Goal: Navigation & Orientation: Find specific page/section

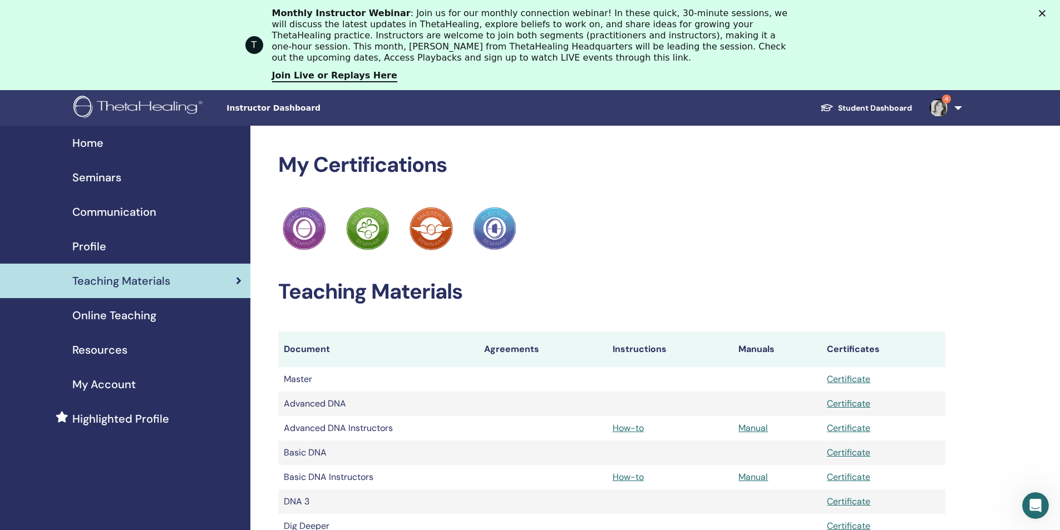
click at [124, 384] on span "My Account" at bounding box center [103, 384] width 63 height 17
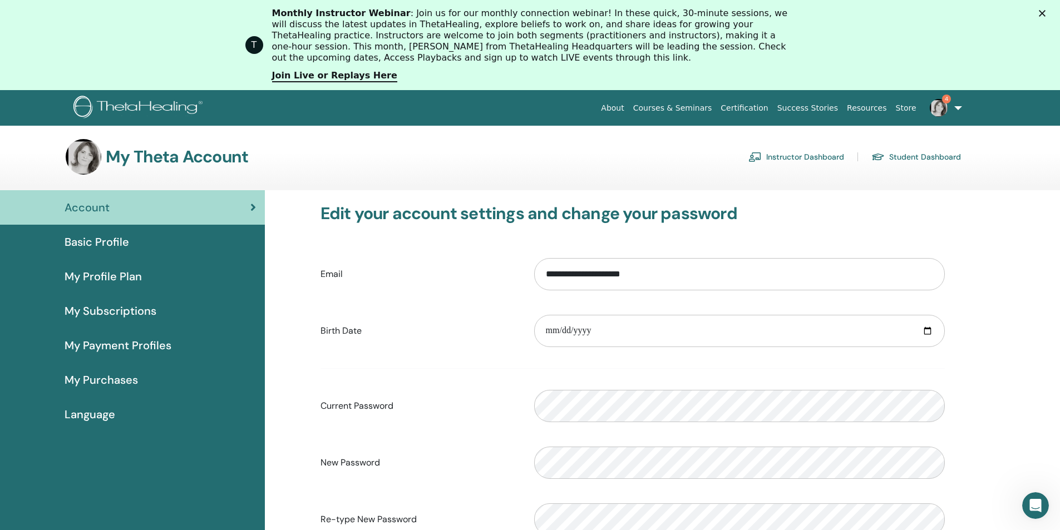
click at [102, 242] on span "Basic Profile" at bounding box center [97, 242] width 65 height 17
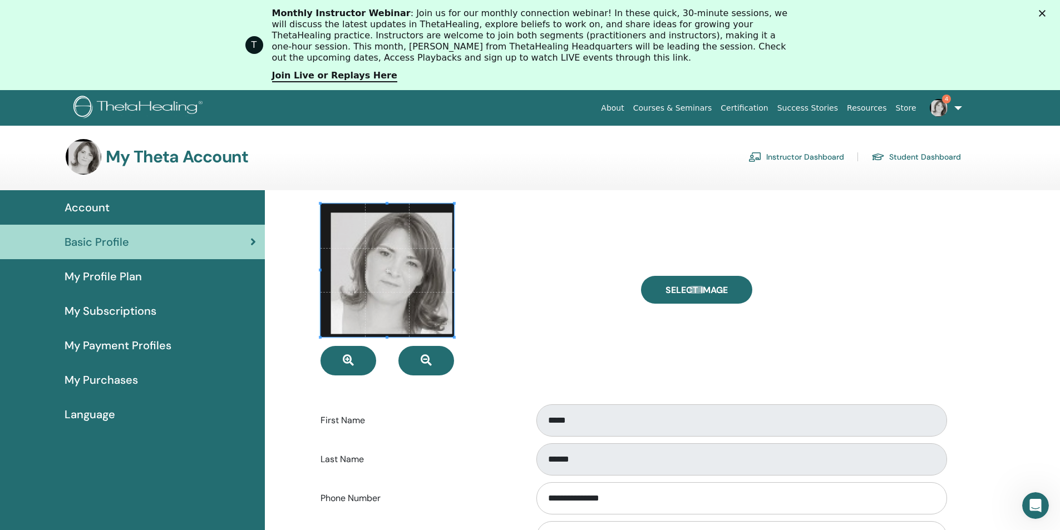
drag, startPoint x: 98, startPoint y: 280, endPoint x: 277, endPoint y: 254, distance: 180.4
click at [98, 279] on span "My Profile Plan" at bounding box center [103, 276] width 77 height 17
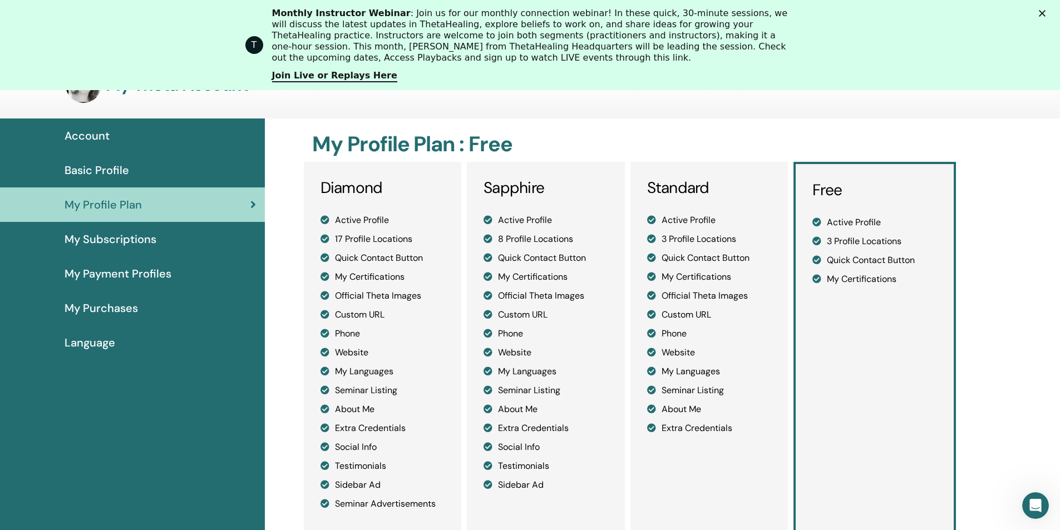
scroll to position [80, 0]
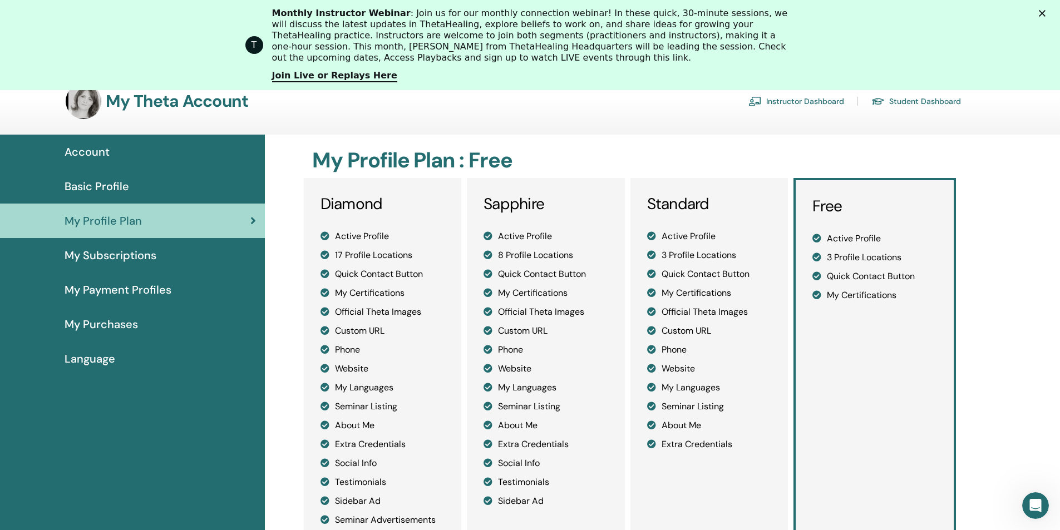
click at [112, 252] on span "My Subscriptions" at bounding box center [111, 255] width 92 height 17
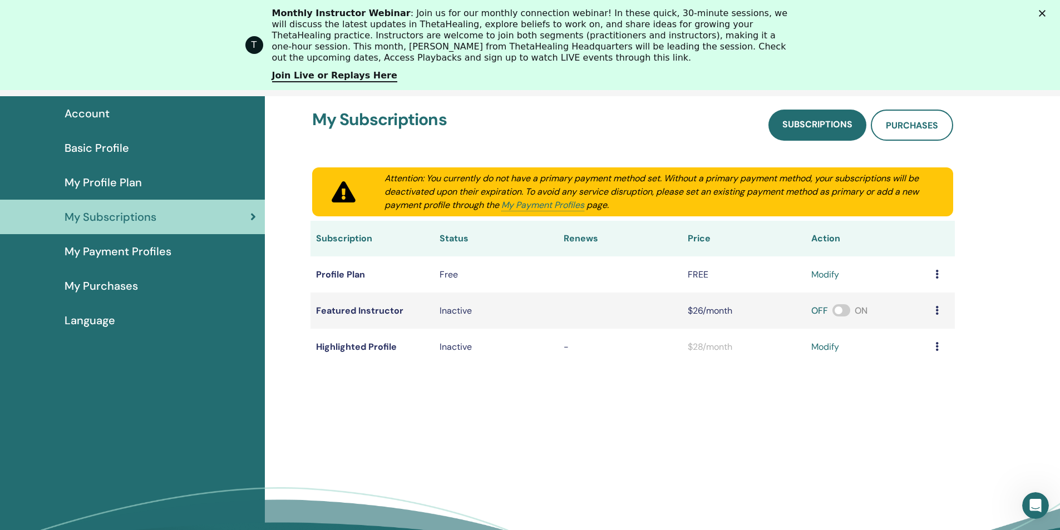
scroll to position [136, 0]
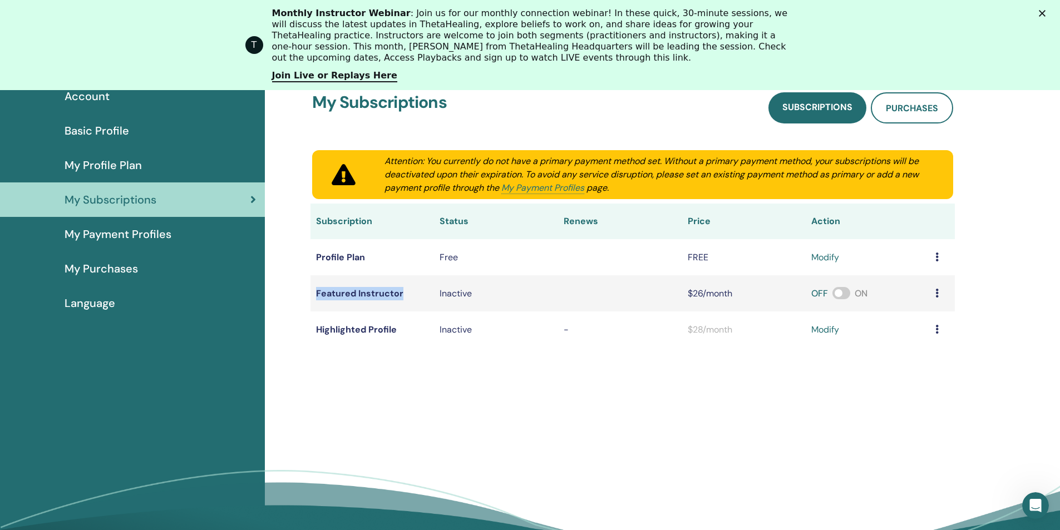
drag, startPoint x: 403, startPoint y: 295, endPoint x: 315, endPoint y: 290, distance: 88.6
click at [315, 290] on td "Featured Instructor" at bounding box center [373, 293] width 124 height 36
copy td "Featured Instructor"
click at [359, 349] on div "My Subscriptions Subscriptions Purchases Attention: You currently do not have a…" at bounding box center [633, 220] width 668 height 282
click at [112, 232] on span "My Payment Profiles" at bounding box center [118, 234] width 107 height 17
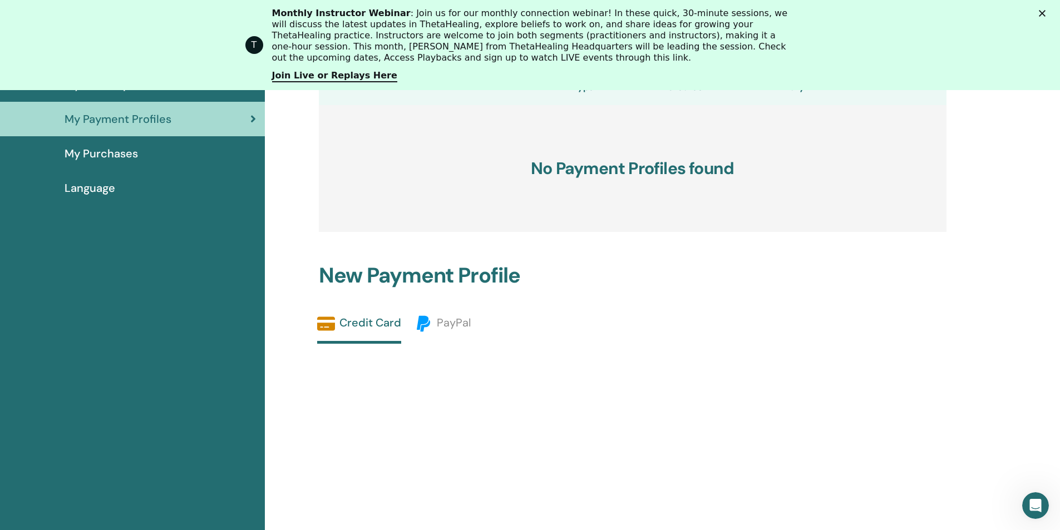
scroll to position [247, 0]
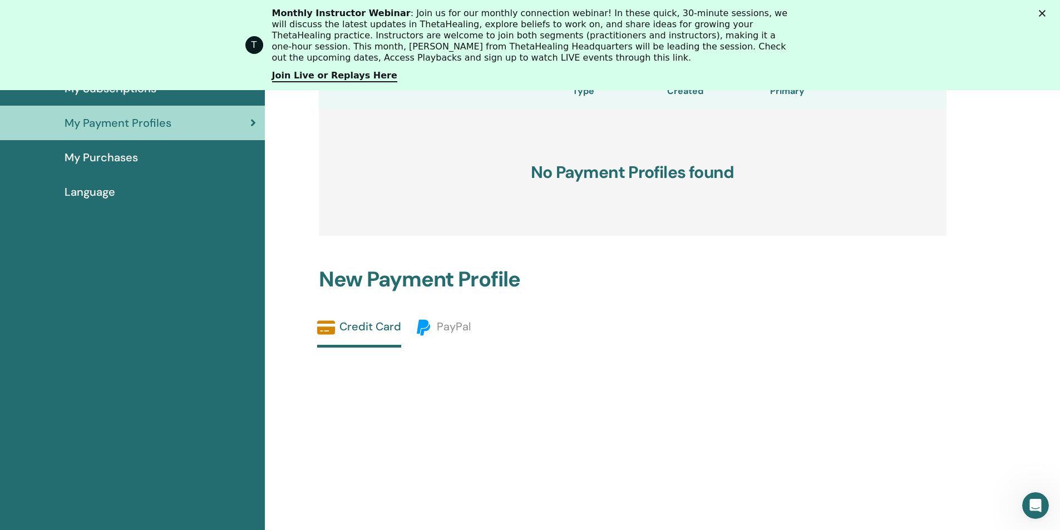
click at [105, 158] on span "My Purchases" at bounding box center [101, 157] width 73 height 17
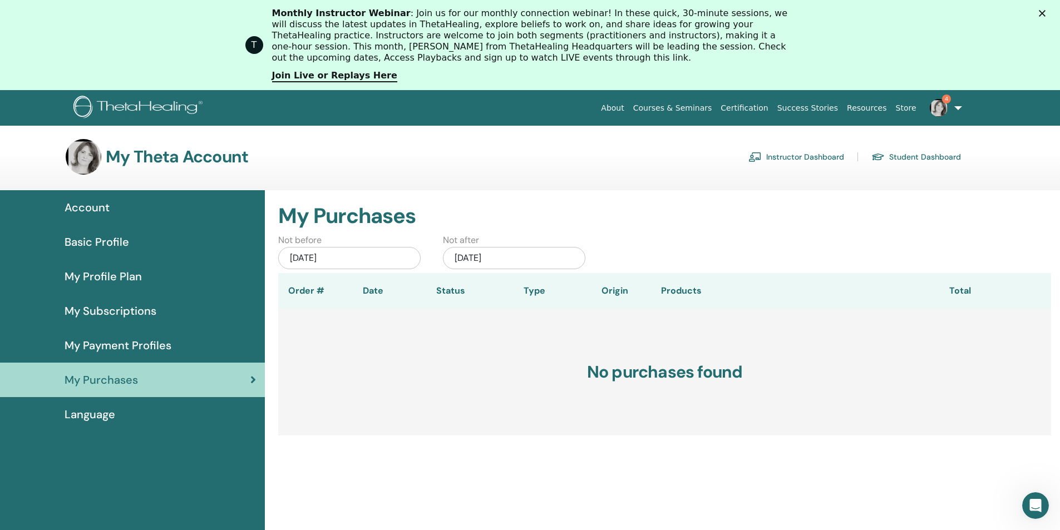
click at [111, 419] on span "Language" at bounding box center [90, 414] width 51 height 17
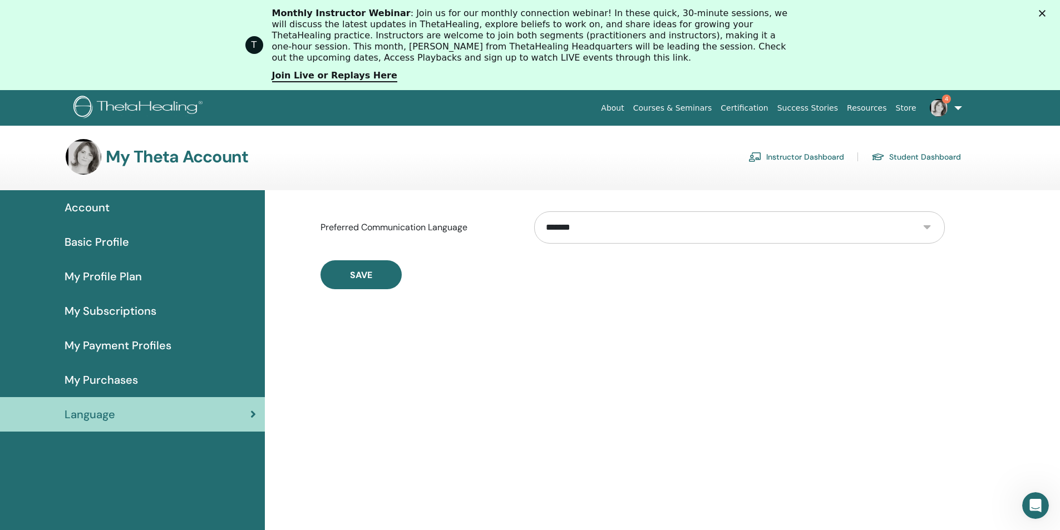
click at [930, 224] on select "**********" at bounding box center [739, 227] width 411 height 32
select select "***"
click at [534, 211] on select "**********" at bounding box center [739, 227] width 411 height 32
click at [363, 278] on span "Save" at bounding box center [361, 275] width 22 height 12
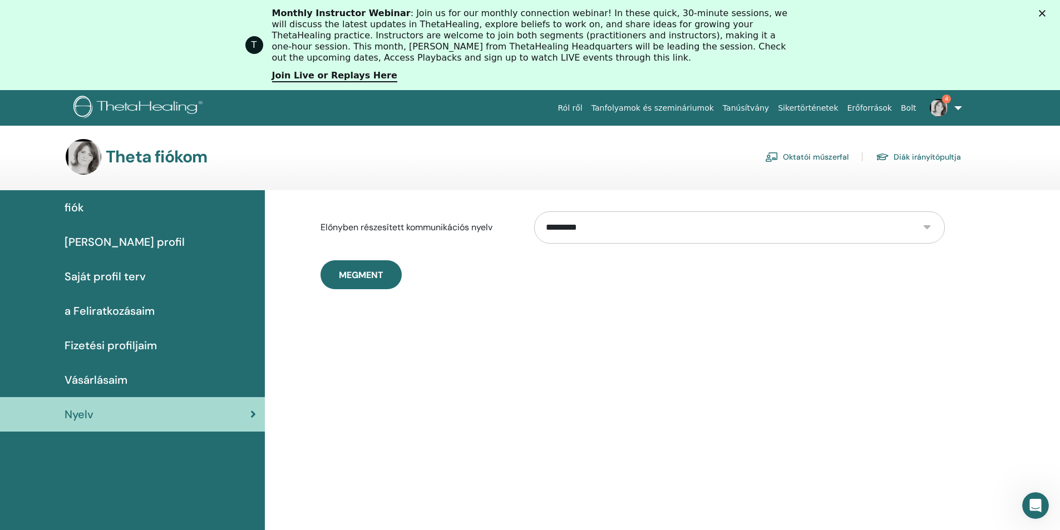
click at [916, 156] on link "Diák irányítópultja" at bounding box center [918, 157] width 85 height 18
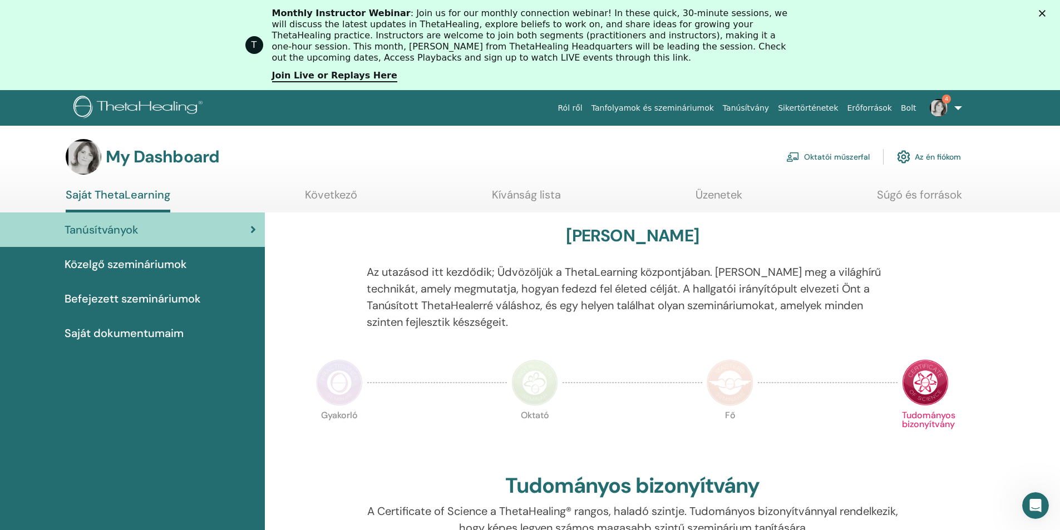
click at [119, 332] on span "Saját dokumentumaim" at bounding box center [124, 333] width 119 height 17
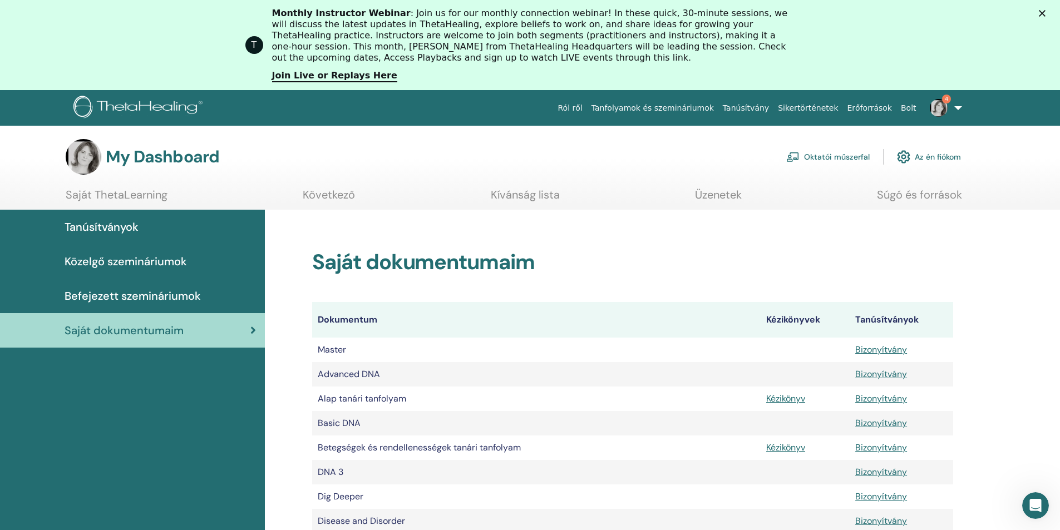
click at [820, 155] on link "Oktatói műszerfal" at bounding box center [827, 157] width 83 height 24
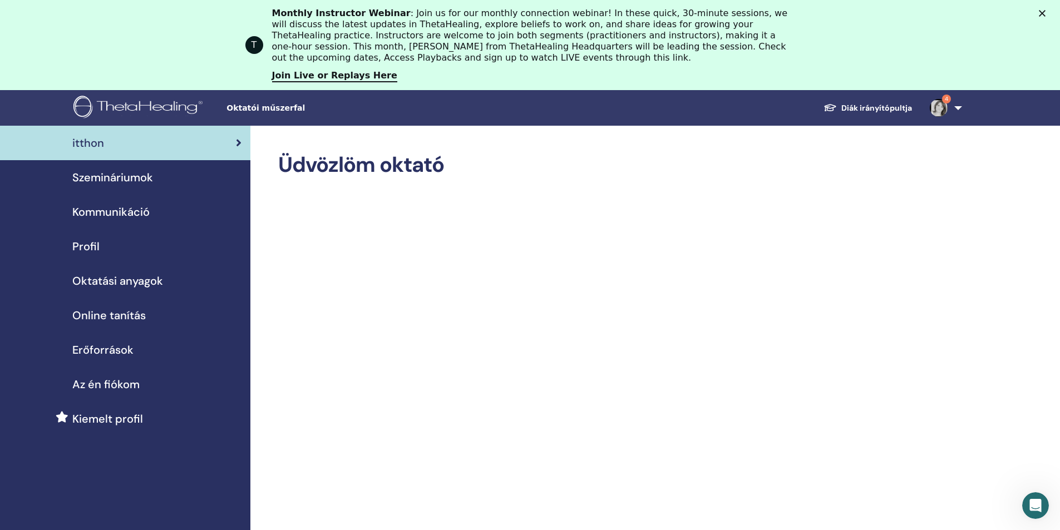
click at [962, 109] on link "4" at bounding box center [944, 108] width 46 height 36
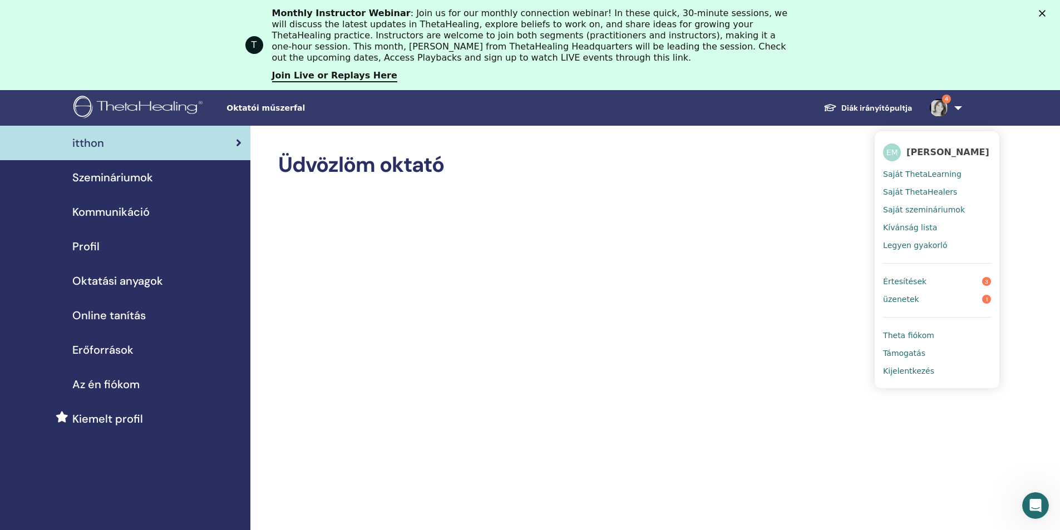
click at [912, 207] on span "Saját szemináriumok" at bounding box center [924, 210] width 82 height 10
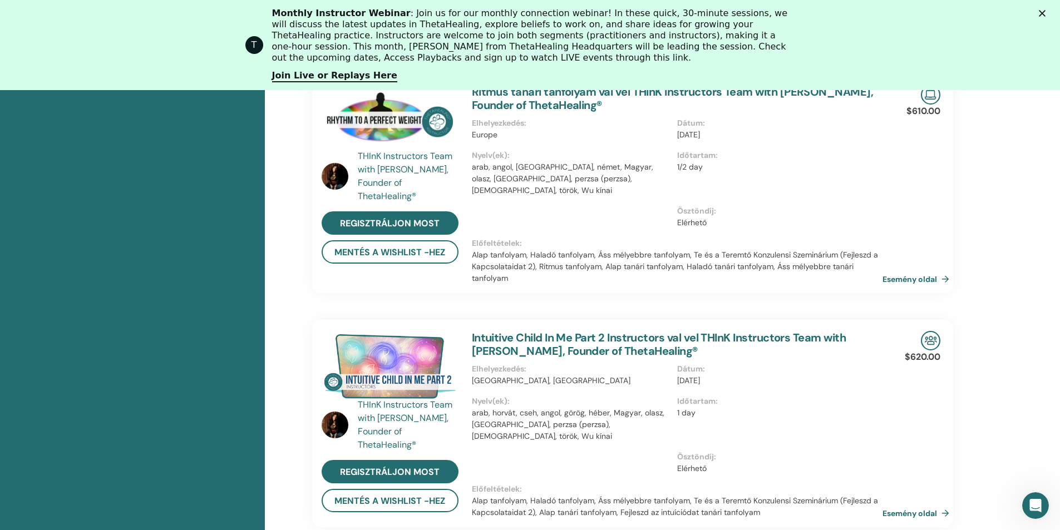
scroll to position [252, 0]
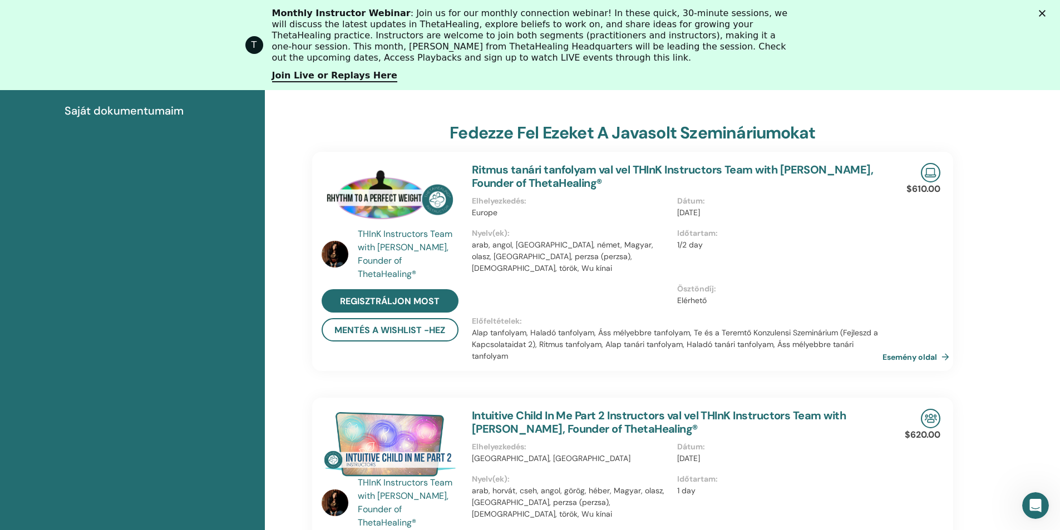
click at [622, 408] on link "Intuitive Child In Me Part 2 Instructors val vel THInK Instructors Team with [P…" at bounding box center [659, 422] width 374 height 28
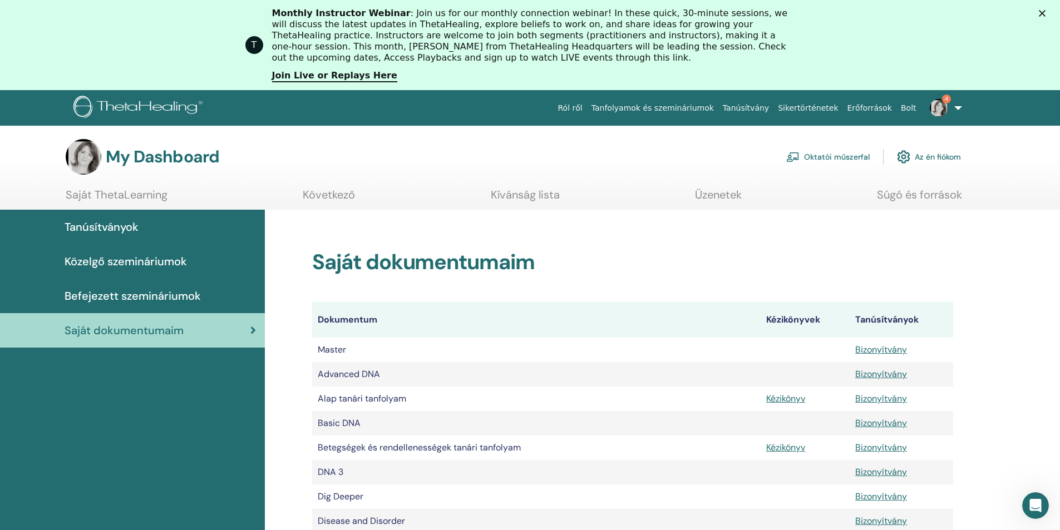
click at [825, 154] on link "Oktatói műszerfal" at bounding box center [827, 157] width 83 height 24
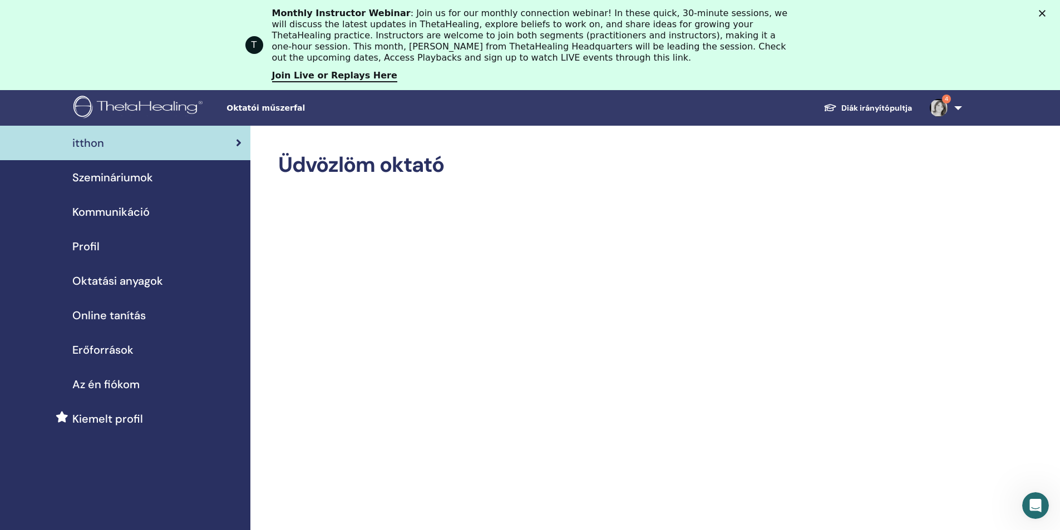
click at [955, 112] on link "4" at bounding box center [944, 108] width 46 height 36
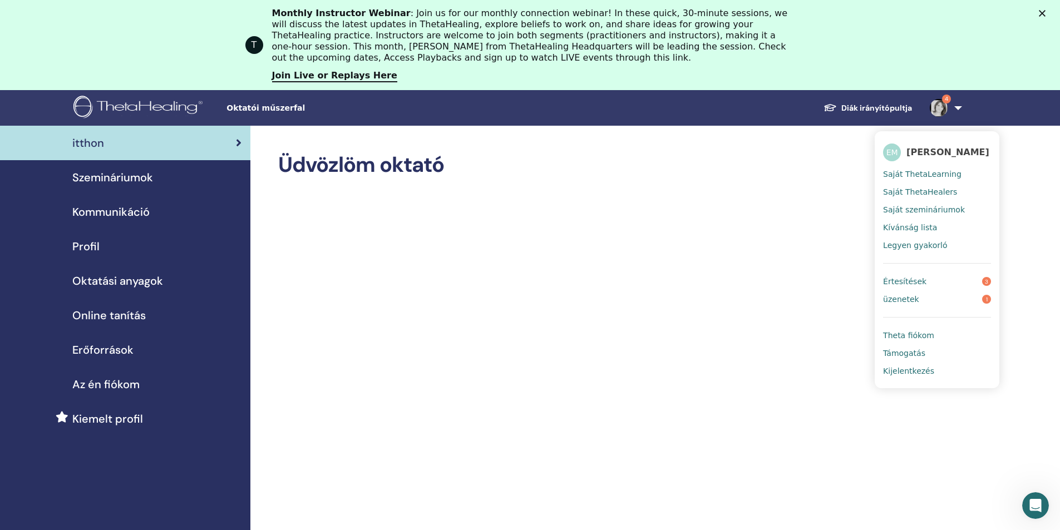
click at [934, 177] on span "Saját ThetaLearning" at bounding box center [922, 174] width 78 height 10
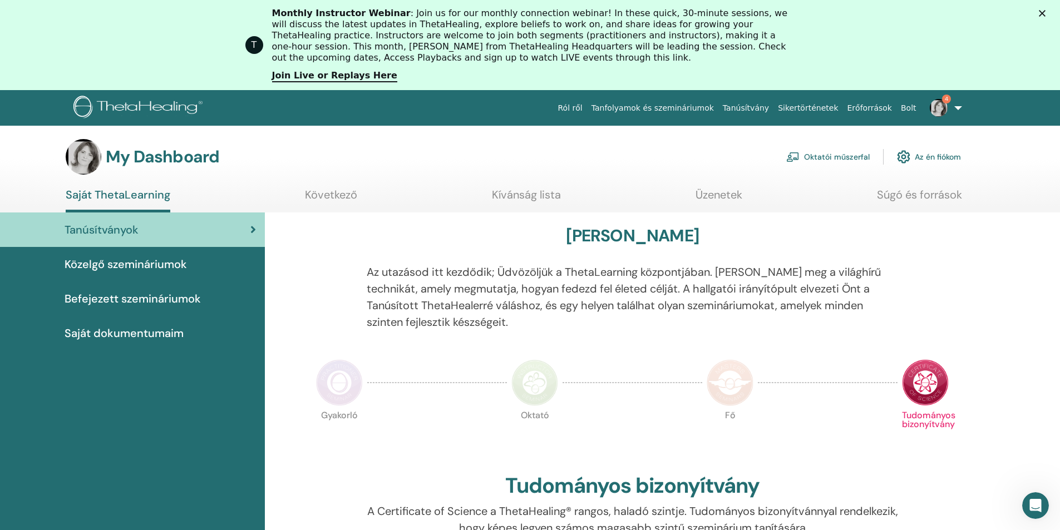
click at [709, 105] on link "Tanfolyamok és szemináriumok" at bounding box center [652, 108] width 131 height 21
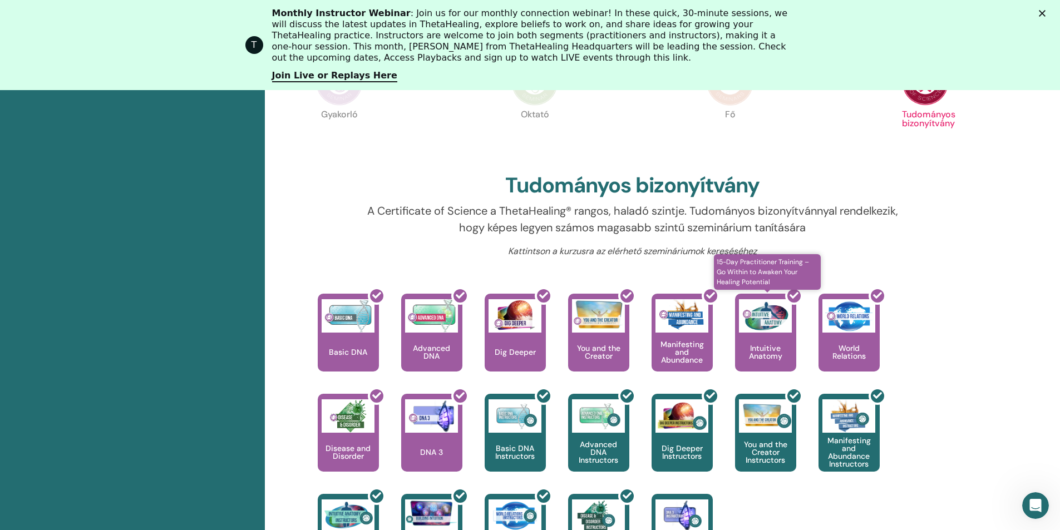
scroll to position [419, 0]
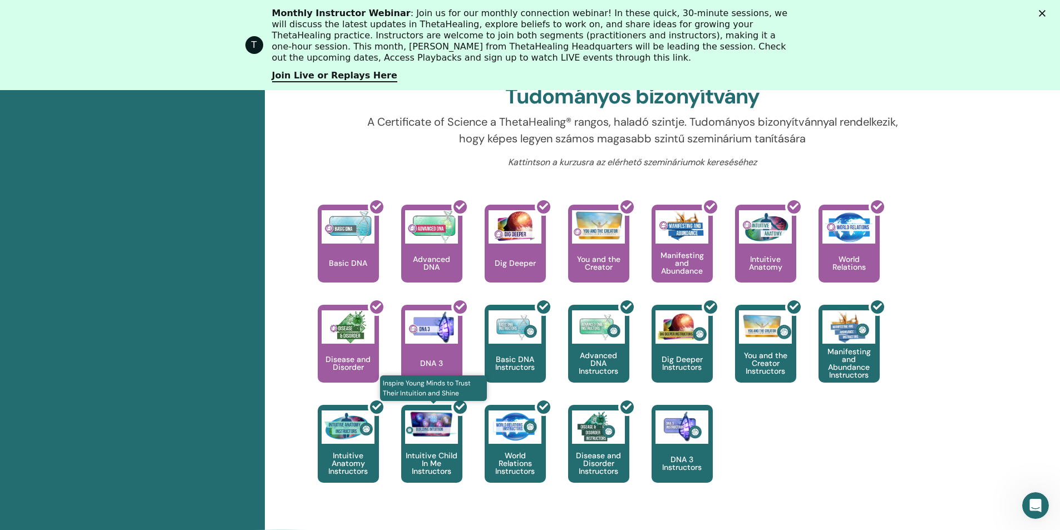
click at [428, 462] on div at bounding box center [438, 448] width 61 height 100
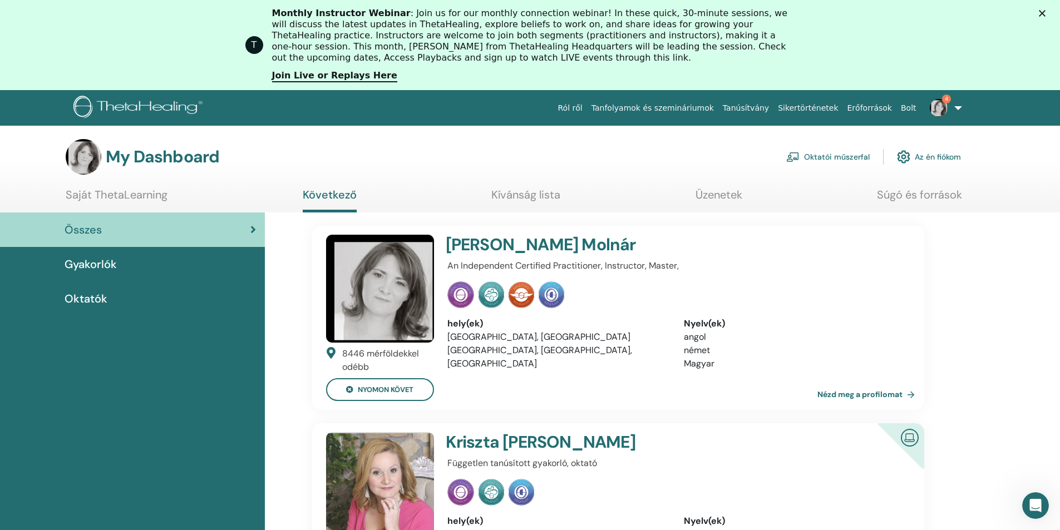
click at [963, 105] on link "4" at bounding box center [944, 108] width 46 height 36
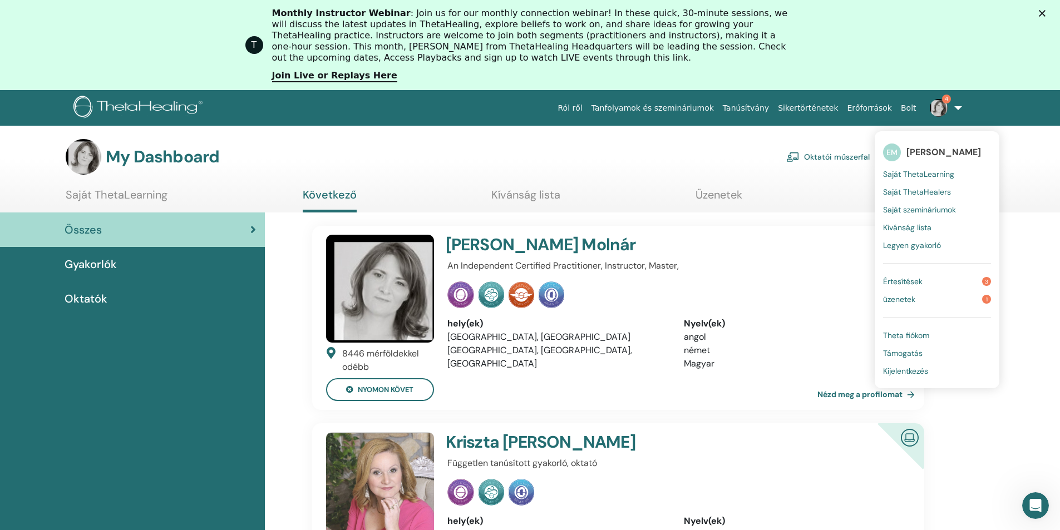
click at [900, 196] on span "Saját ThetaHealers" at bounding box center [917, 192] width 68 height 10
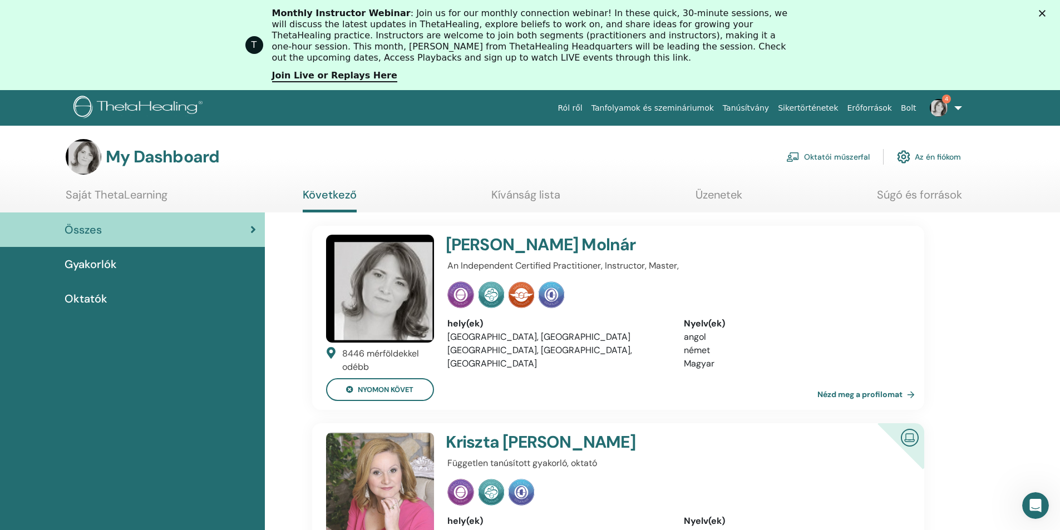
click at [949, 153] on link "Az én fiókom" at bounding box center [929, 157] width 64 height 24
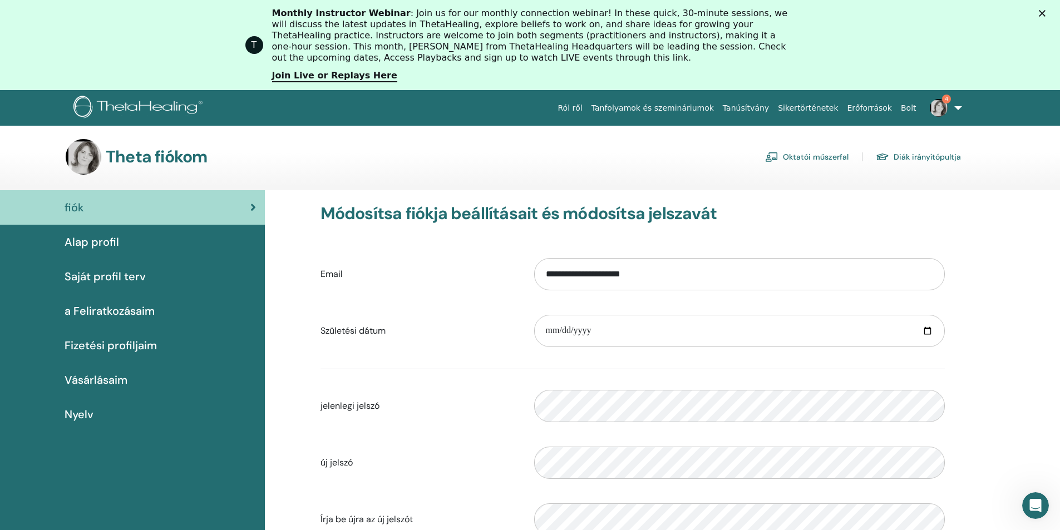
click at [661, 106] on link "Tanfolyamok és szemináriumok" at bounding box center [652, 108] width 131 height 21
click at [962, 105] on link "4" at bounding box center [944, 108] width 46 height 36
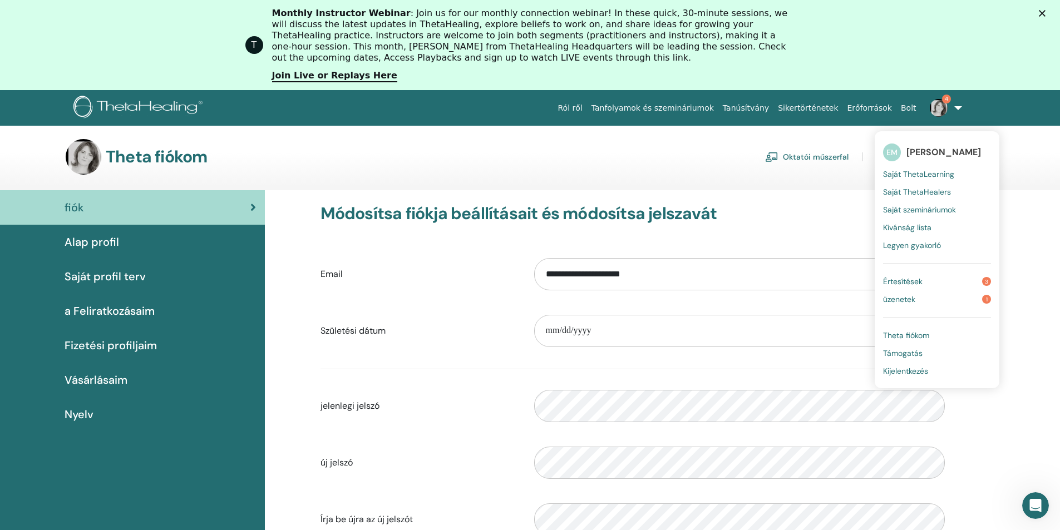
click at [904, 173] on span "Saját ThetaLearning" at bounding box center [918, 174] width 71 height 10
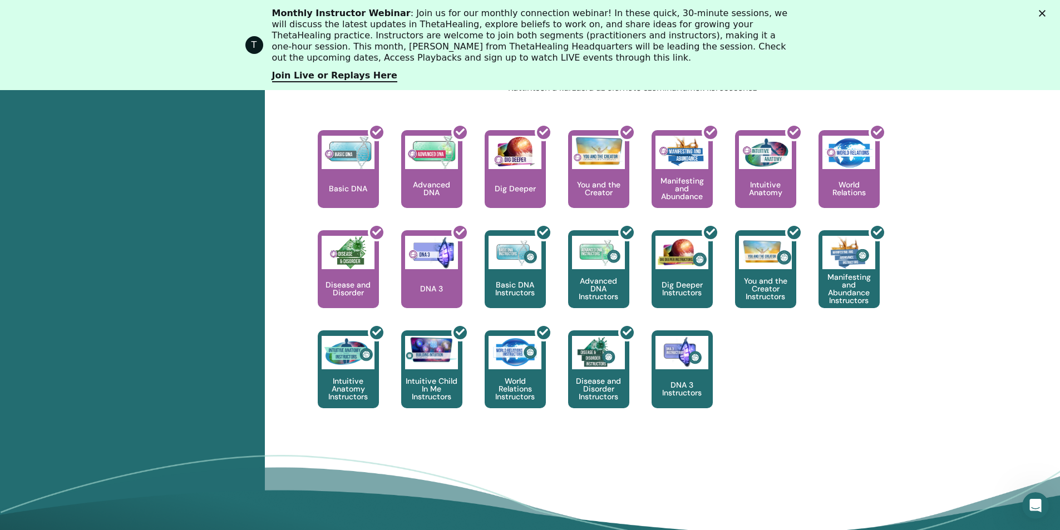
scroll to position [530, 0]
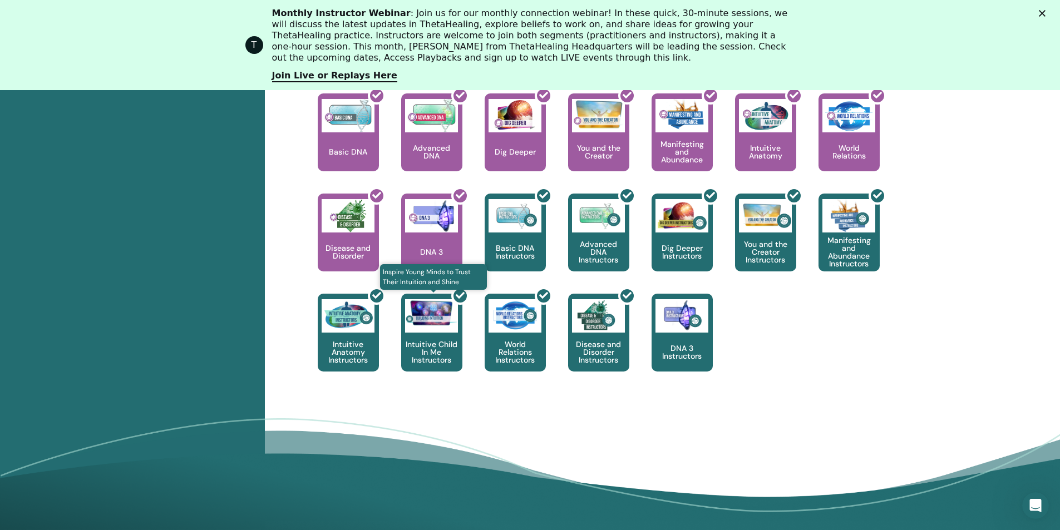
click at [444, 343] on div at bounding box center [438, 337] width 61 height 100
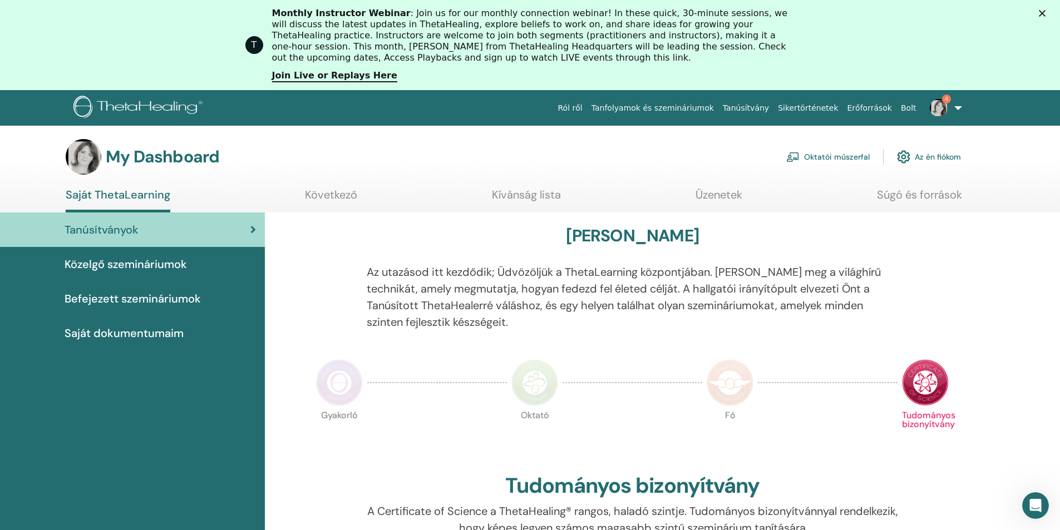
click at [940, 155] on link "Az én fiókom" at bounding box center [929, 157] width 64 height 24
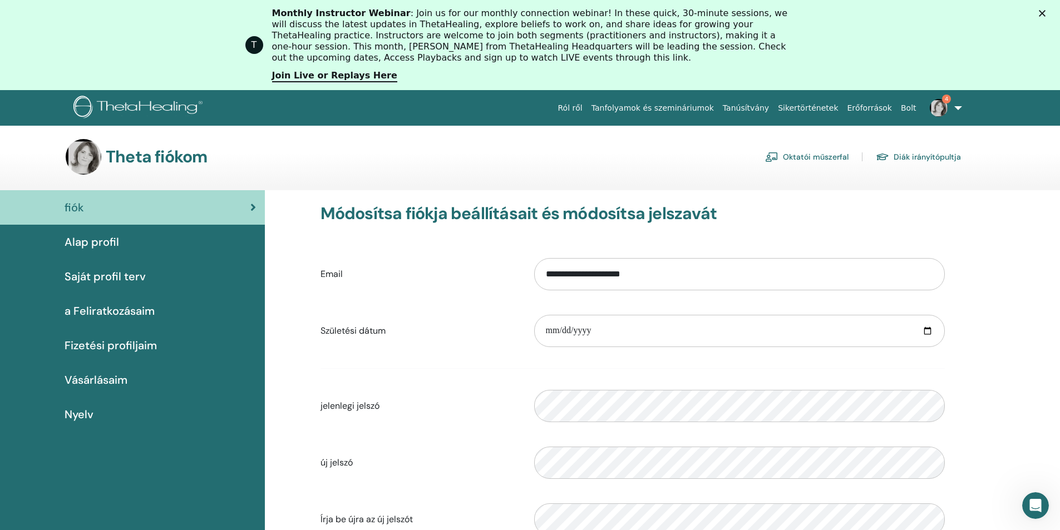
click at [825, 161] on link "Oktatói műszerfal" at bounding box center [806, 157] width 83 height 18
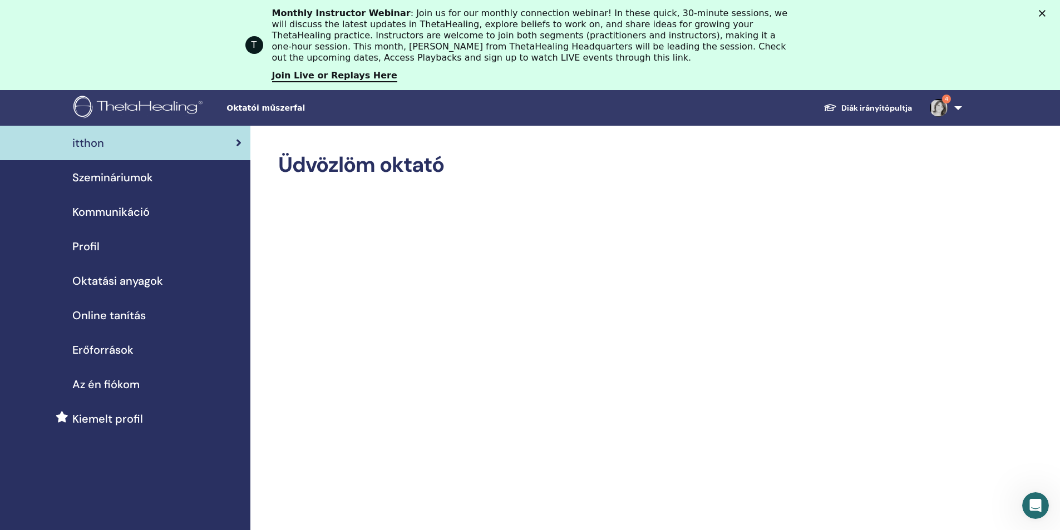
click at [131, 283] on span "Oktatási anyagok" at bounding box center [117, 281] width 91 height 17
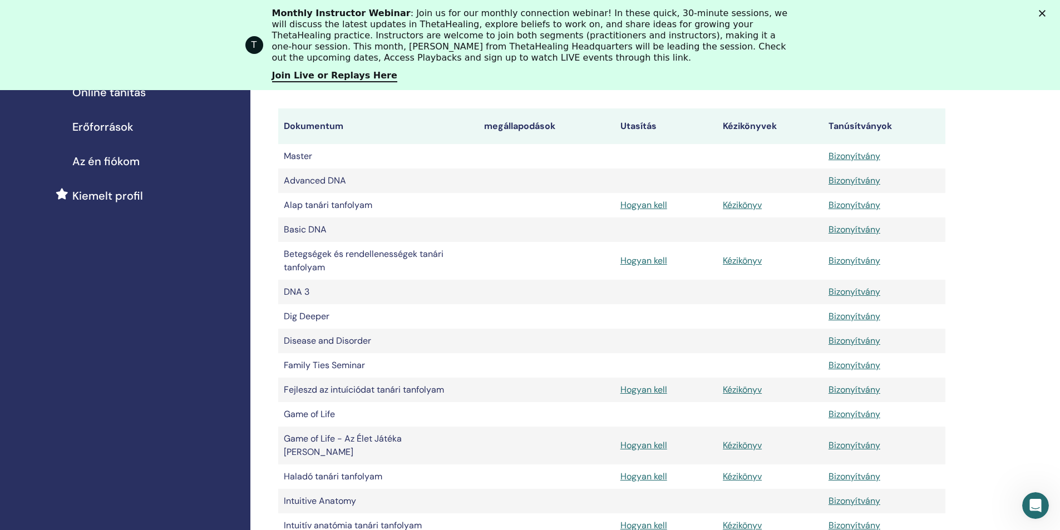
scroll to position [223, 0]
click at [650, 392] on link "Hogyan kell" at bounding box center [643, 391] width 47 height 12
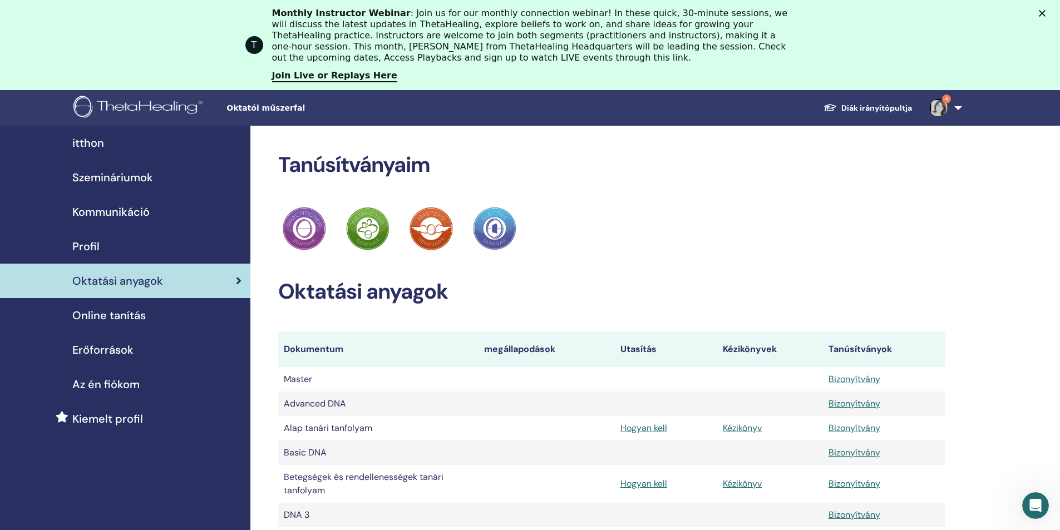
click at [962, 110] on link "4" at bounding box center [944, 108] width 46 height 36
